Goal: Find specific page/section: Find specific page/section

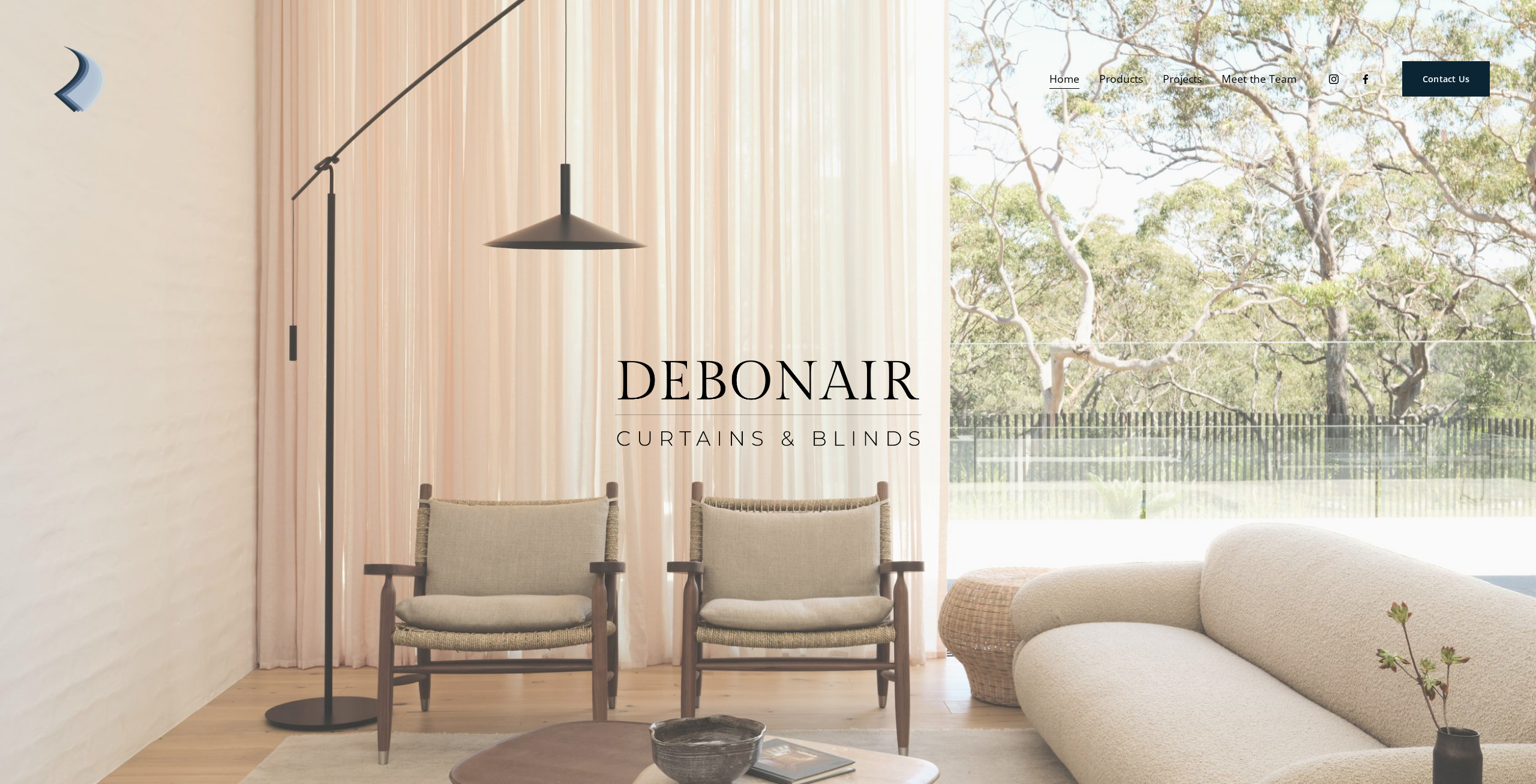
click at [1257, 78] on link "Meet the Team" at bounding box center [1259, 79] width 75 height 21
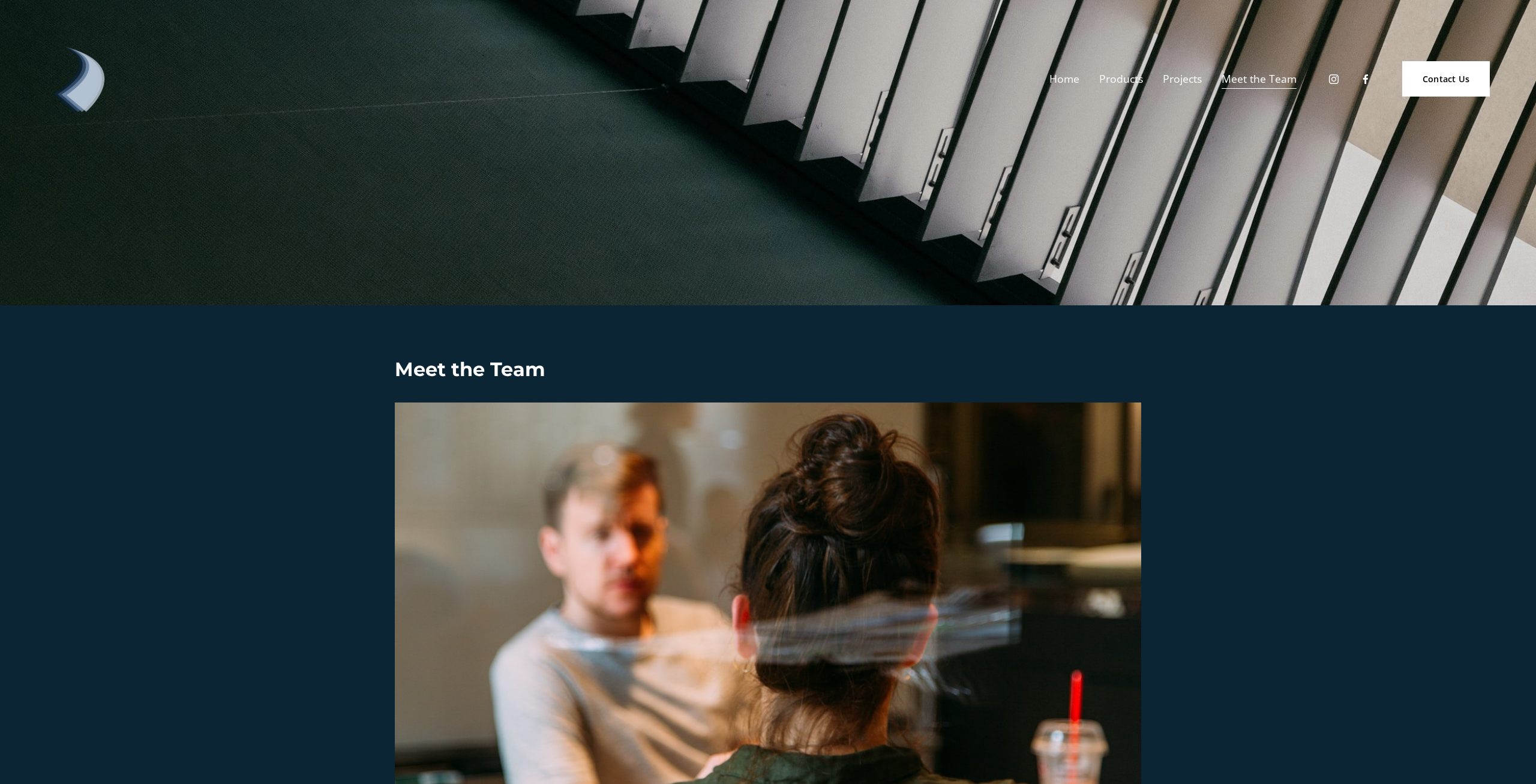
click at [1125, 78] on span "Products" at bounding box center [1121, 79] width 44 height 19
click at [0, 0] on span "Blinds" at bounding box center [0, 0] width 0 height 0
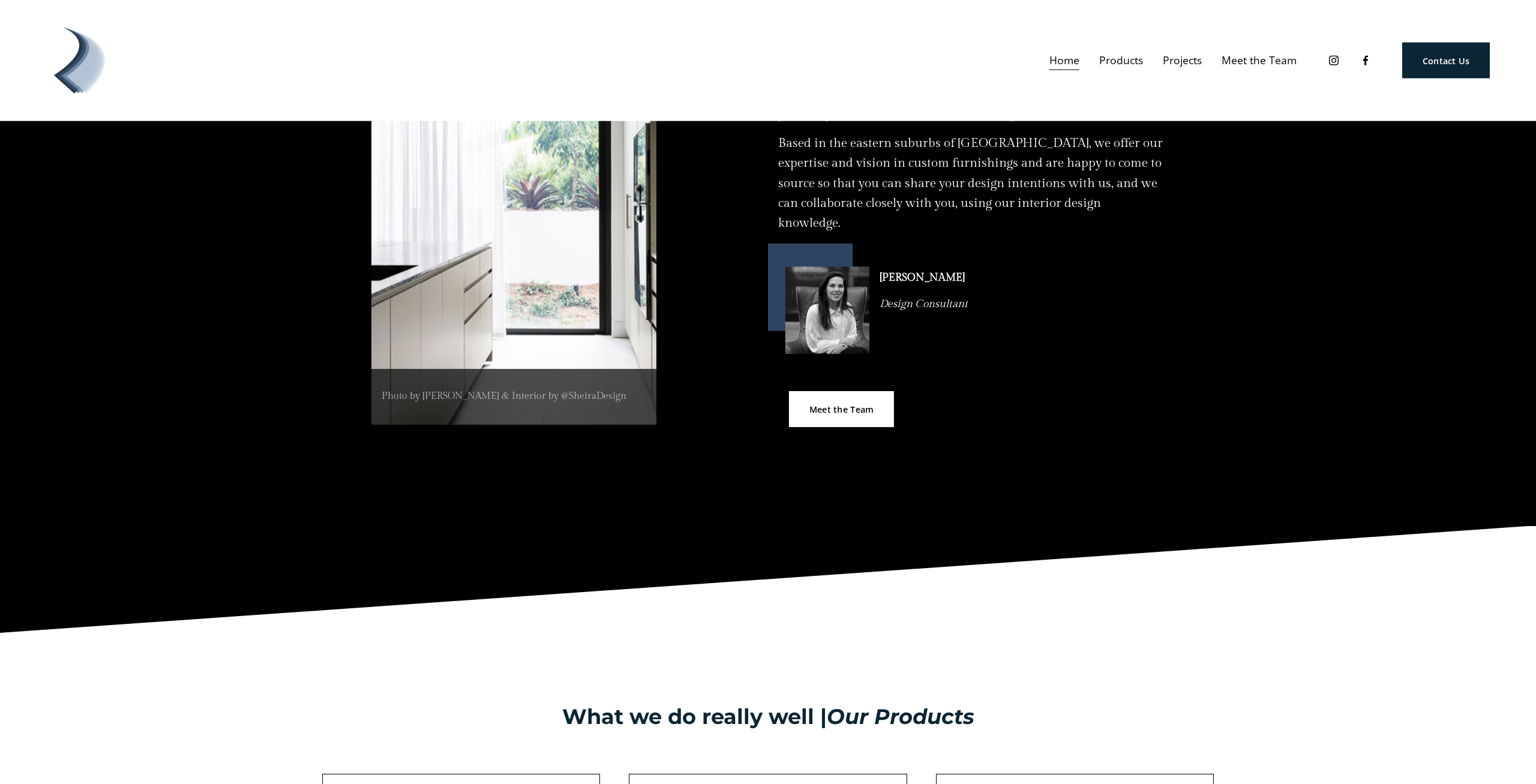
scroll to position [863, 0]
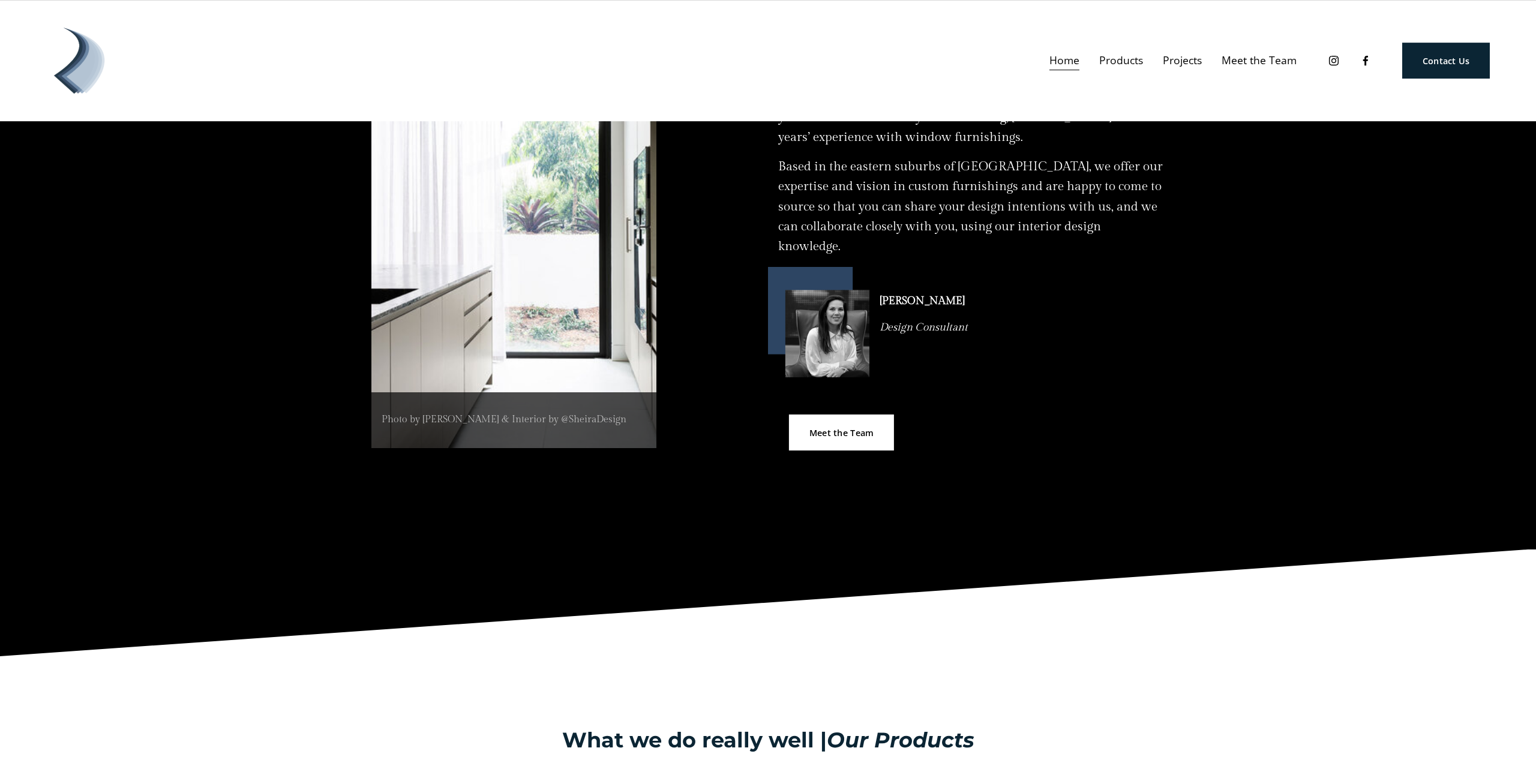
drag, startPoint x: 923, startPoint y: 300, endPoint x: 972, endPoint y: 305, distance: 49.3
click at [965, 305] on strong "[PERSON_NAME]" at bounding box center [922, 300] width 85 height 13
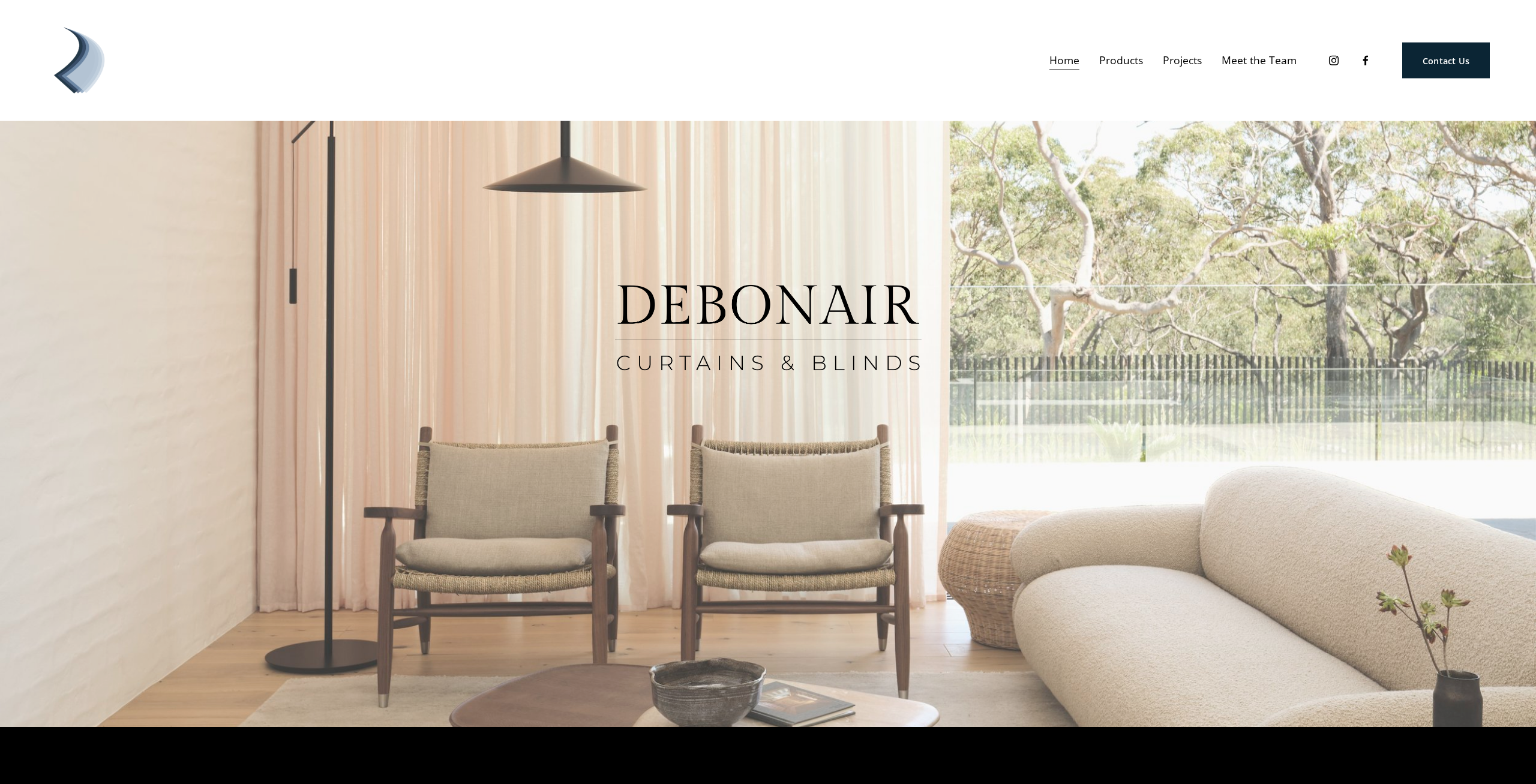
scroll to position [0, 0]
